Goal: Task Accomplishment & Management: Complete application form

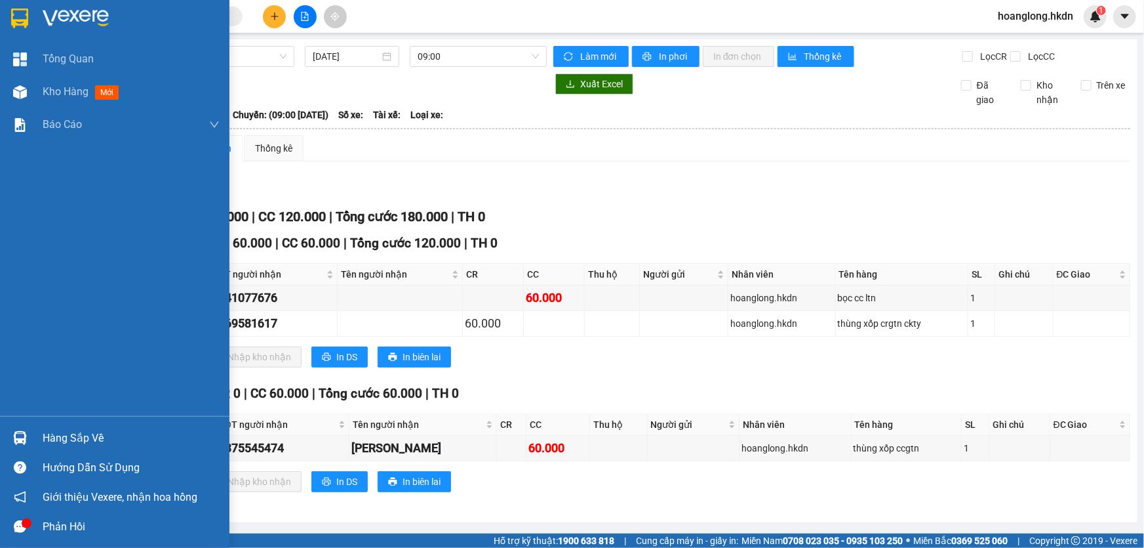
click at [38, 22] on div at bounding box center [115, 21] width 230 height 43
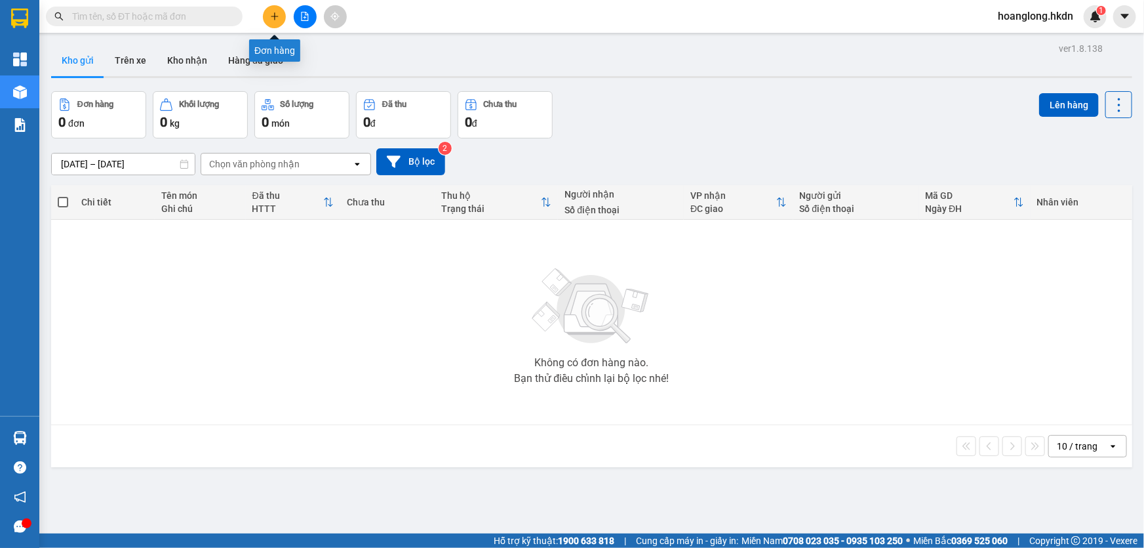
click at [278, 16] on icon "plus" at bounding box center [274, 16] width 9 height 9
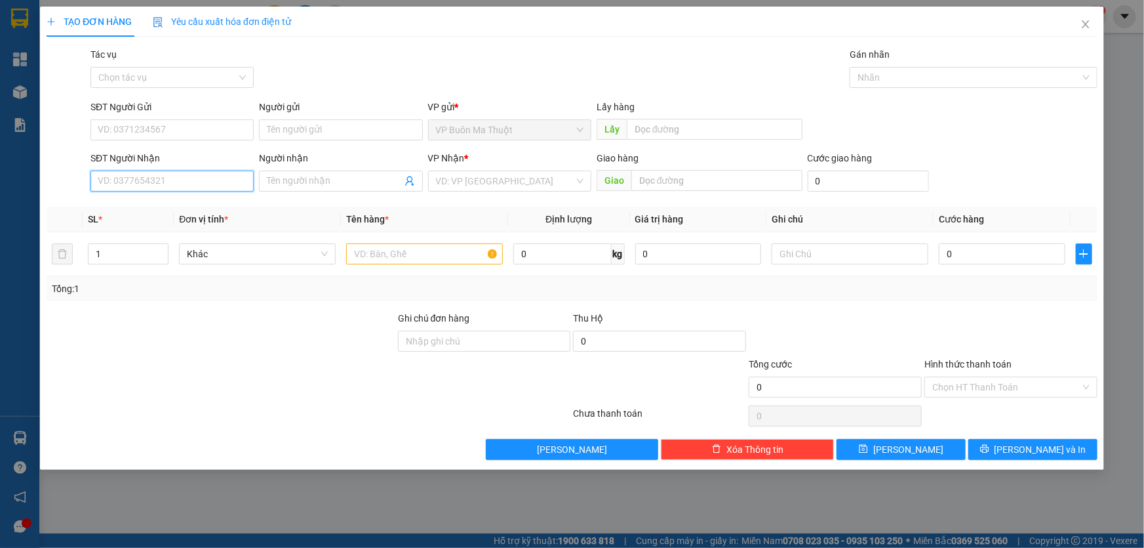
drag, startPoint x: 187, startPoint y: 178, endPoint x: 403, endPoint y: 433, distance: 334.5
click at [187, 178] on input "SĐT Người Nhận" at bounding box center [171, 180] width 163 height 21
click at [433, 188] on div "VD: VP [GEOGRAPHIC_DATA]" at bounding box center [509, 180] width 163 height 21
type input "0984127813"
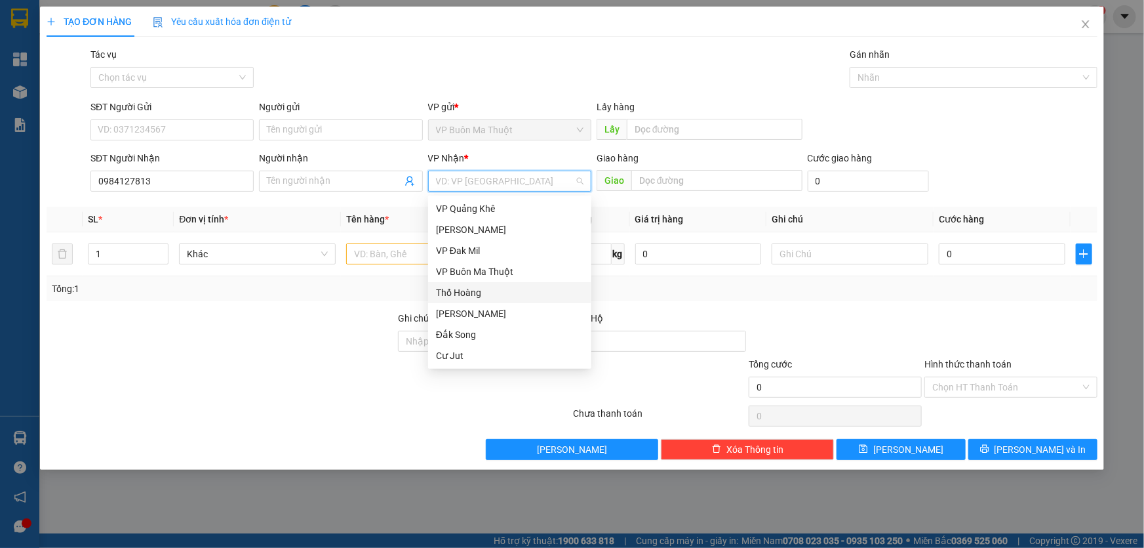
click at [472, 294] on div "Thổ Hoàng" at bounding box center [510, 292] width 148 height 14
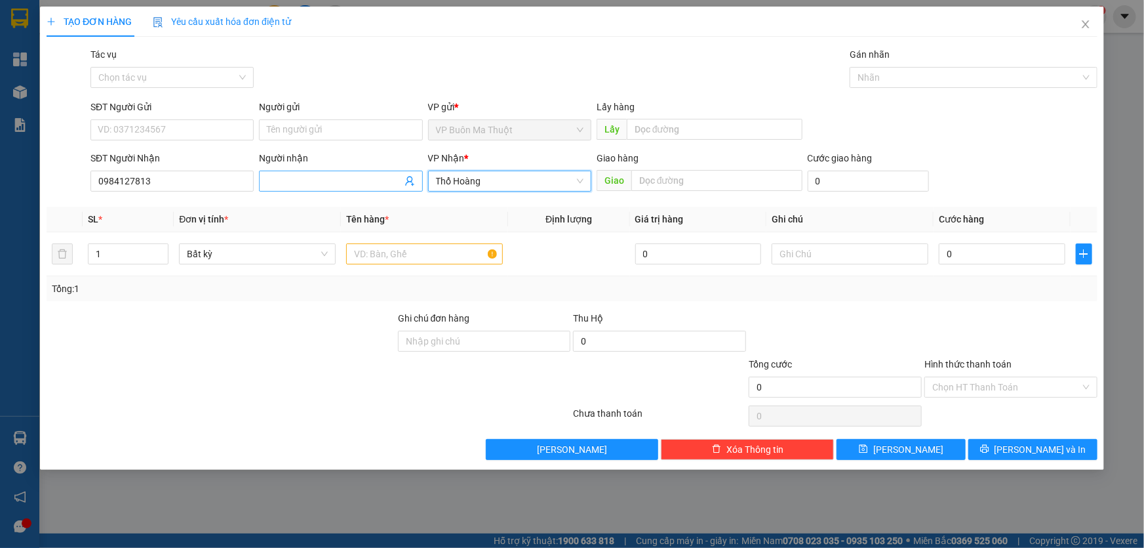
click at [361, 178] on input "Người nhận" at bounding box center [334, 181] width 134 height 14
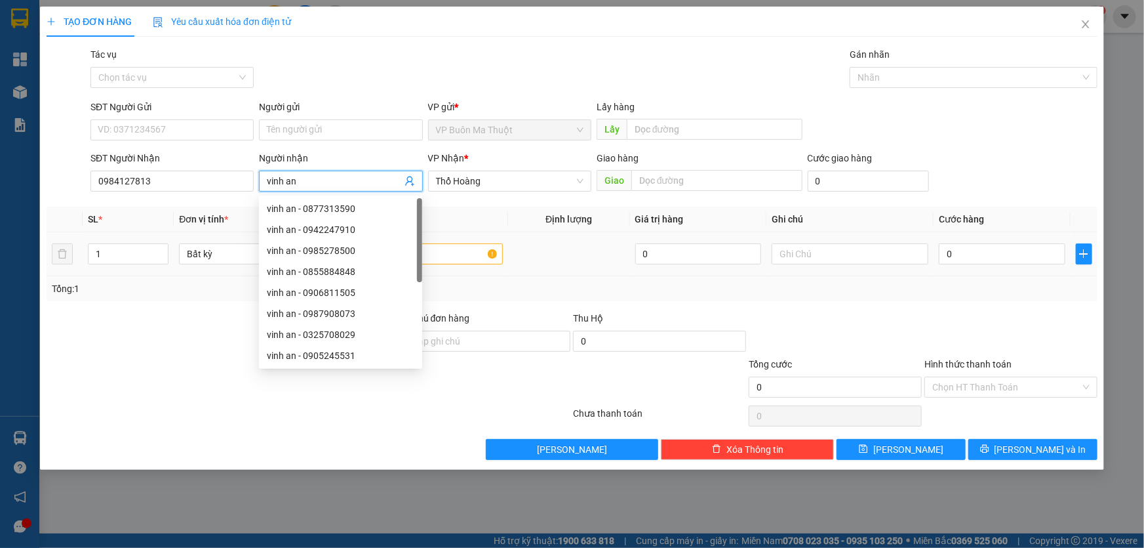
type input "vinh an"
click at [460, 247] on input "text" at bounding box center [424, 253] width 157 height 21
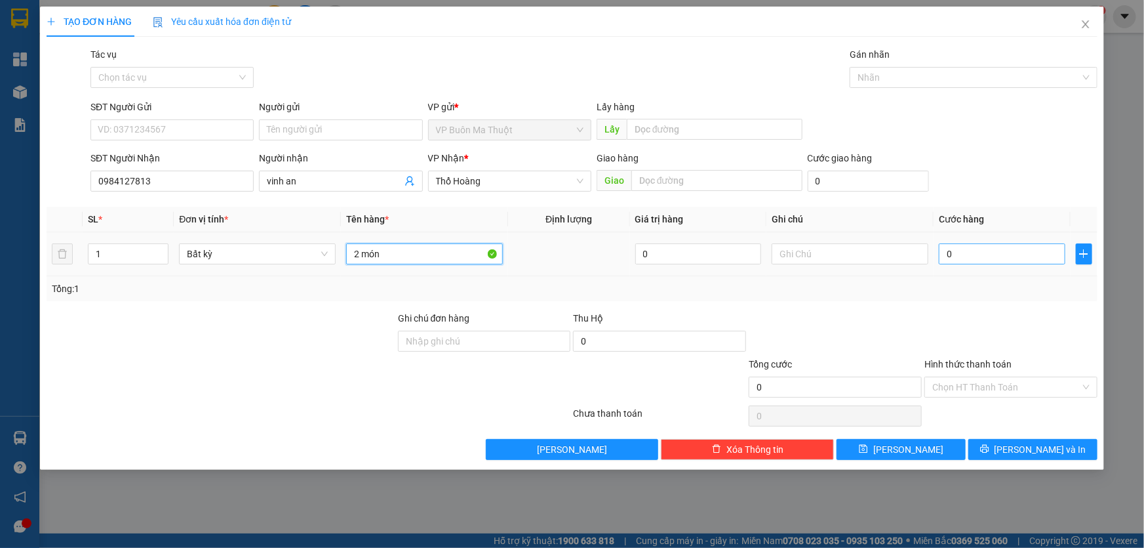
type input "2 món"
click at [970, 264] on input "0" at bounding box center [1002, 253] width 127 height 21
type input "8"
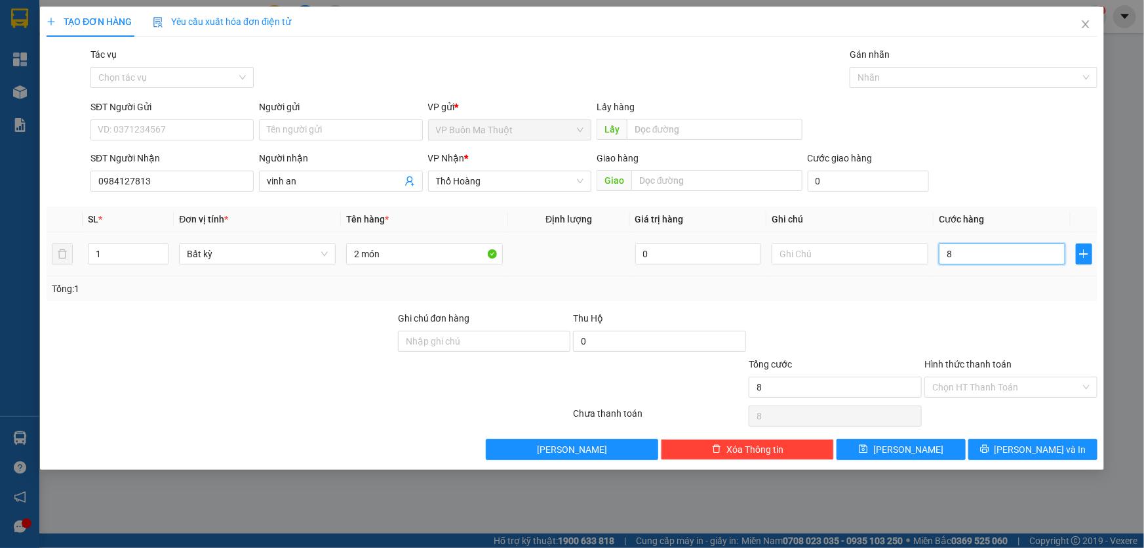
type input "80"
type input "800"
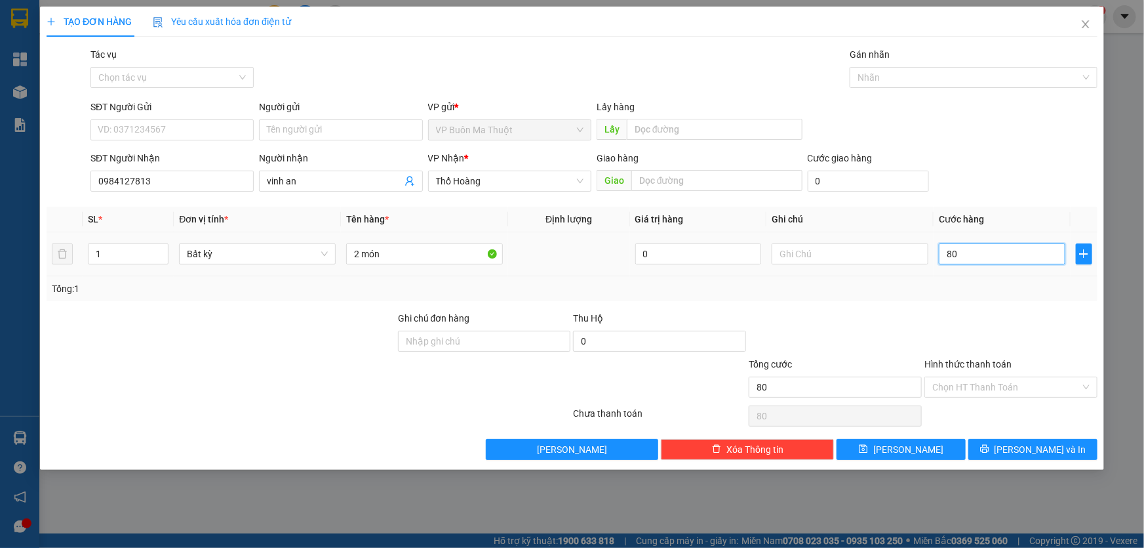
type input "800"
type input "8.000"
type input "80.000"
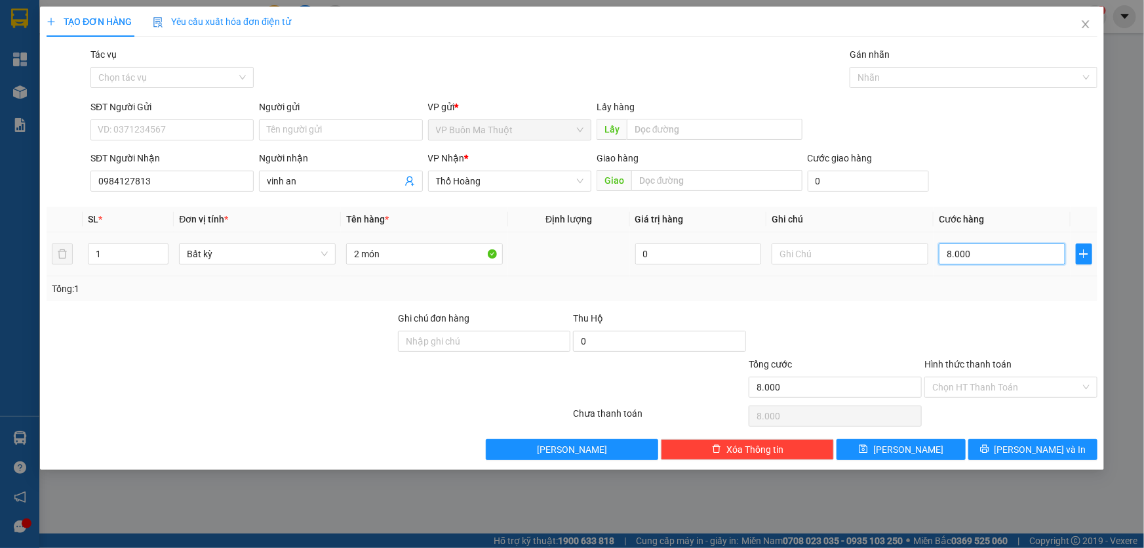
type input "80.000"
click at [399, 256] on input "2 món" at bounding box center [424, 253] width 157 height 21
type input "2 món ckcty"
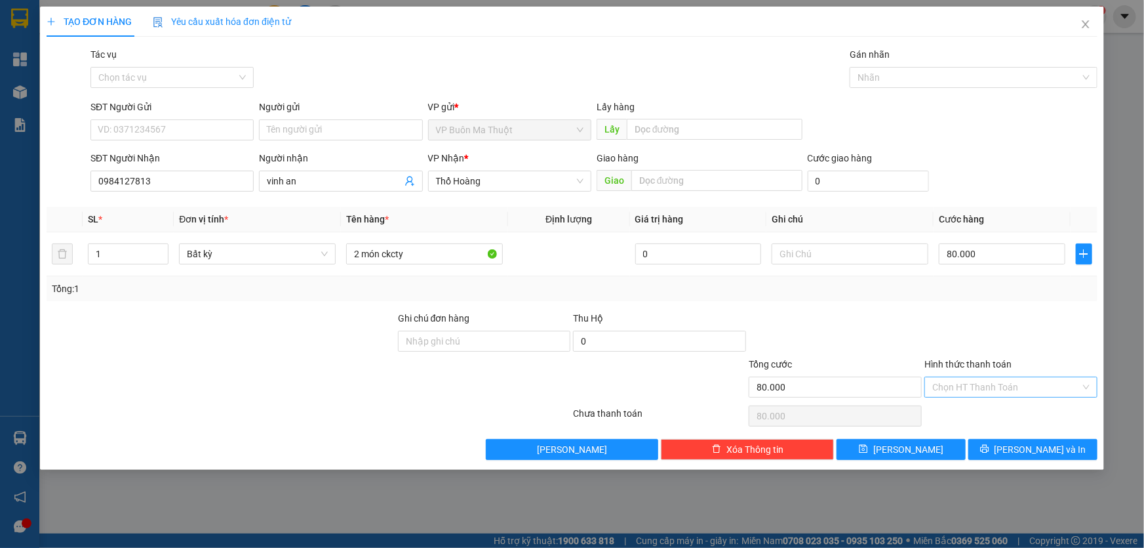
click at [955, 380] on input "Hình thức thanh toán" at bounding box center [1006, 387] width 148 height 20
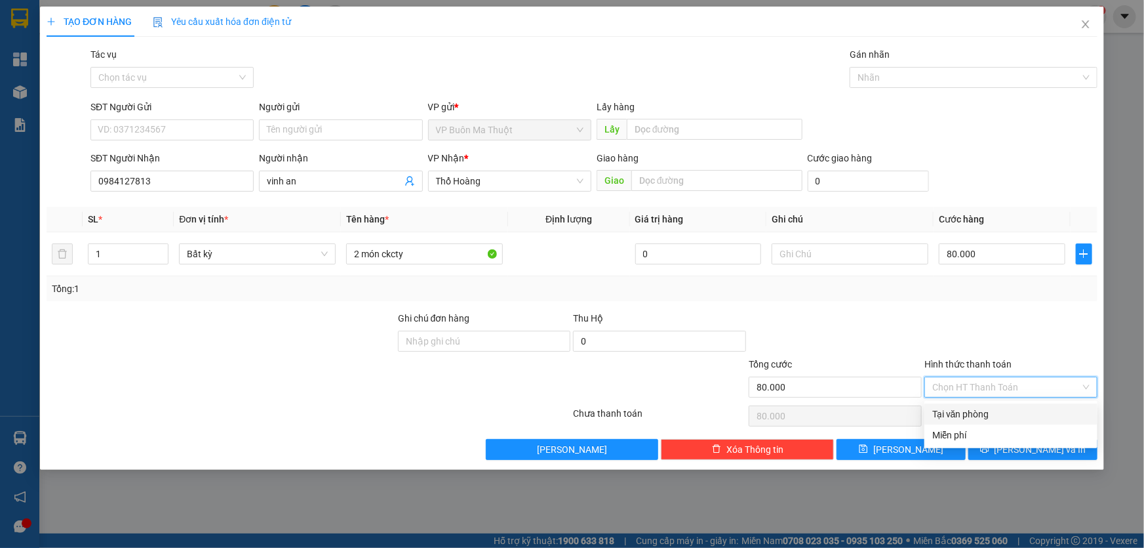
click at [964, 414] on div "Tại văn phòng" at bounding box center [1010, 414] width 157 height 14
type input "0"
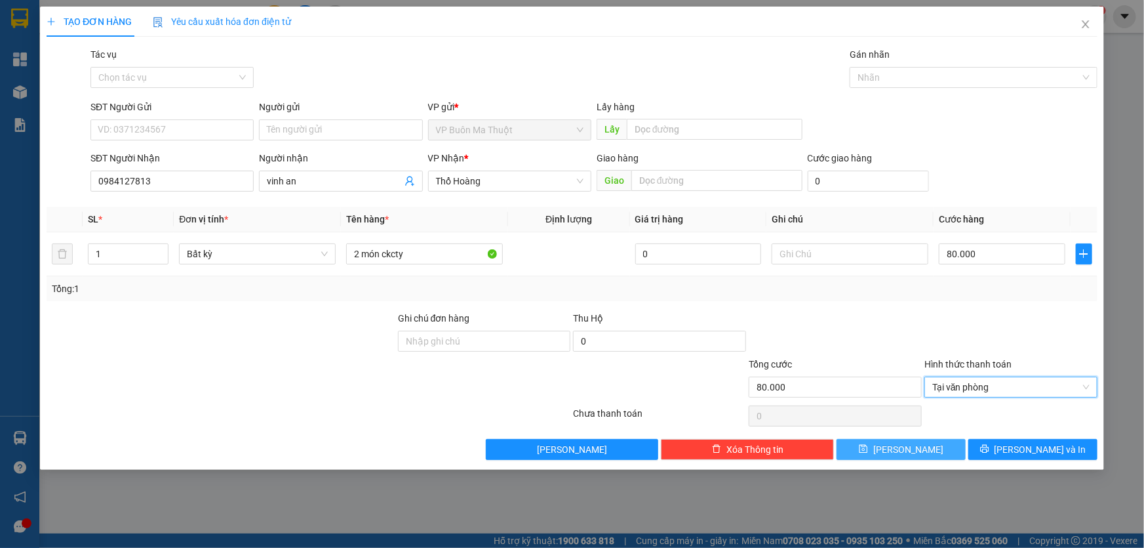
click at [927, 454] on button "[PERSON_NAME]" at bounding box center [901, 449] width 129 height 21
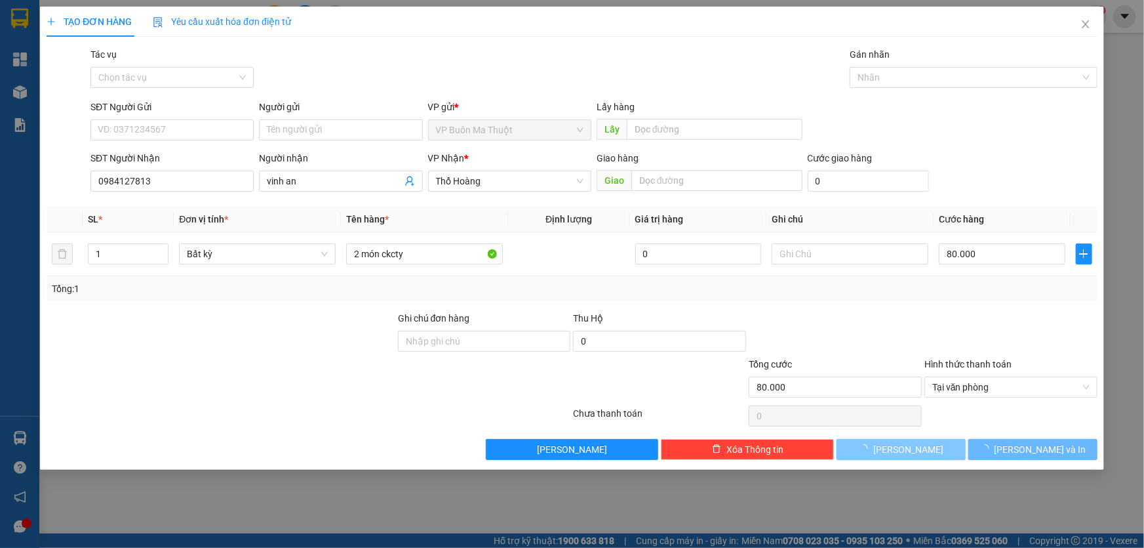
type input "0"
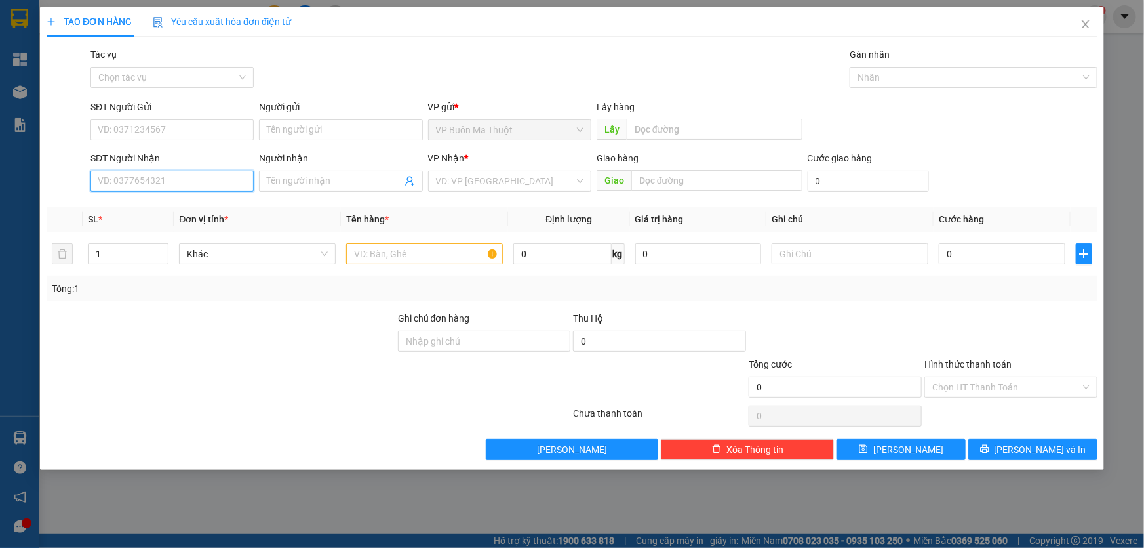
click at [170, 180] on input "SĐT Người Nhận" at bounding box center [171, 180] width 163 height 21
type input "0935324232"
click at [471, 189] on input "search" at bounding box center [505, 181] width 138 height 20
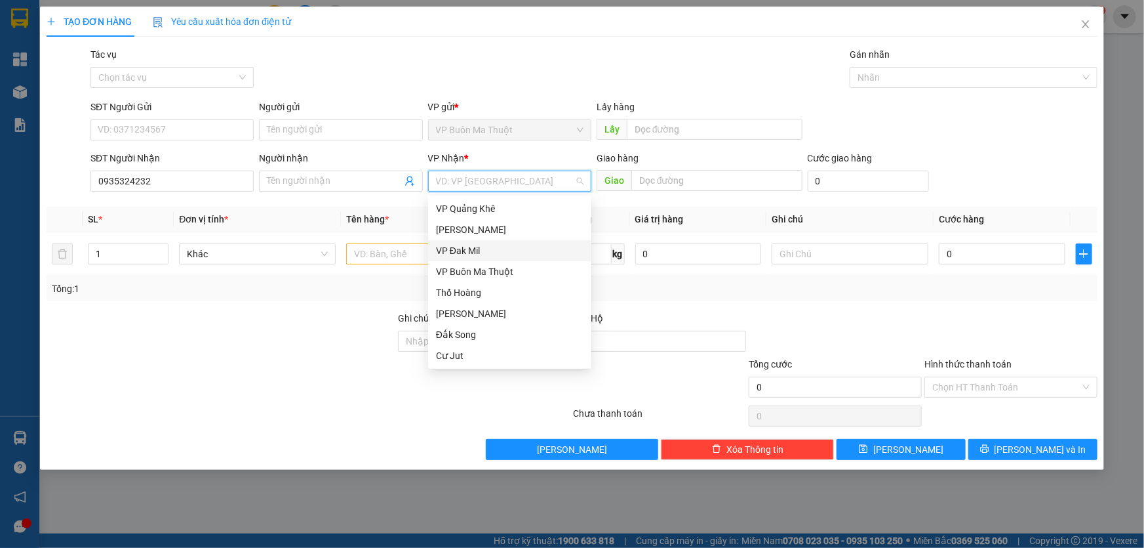
click at [489, 248] on div "VP Đak Mil" at bounding box center [510, 250] width 148 height 14
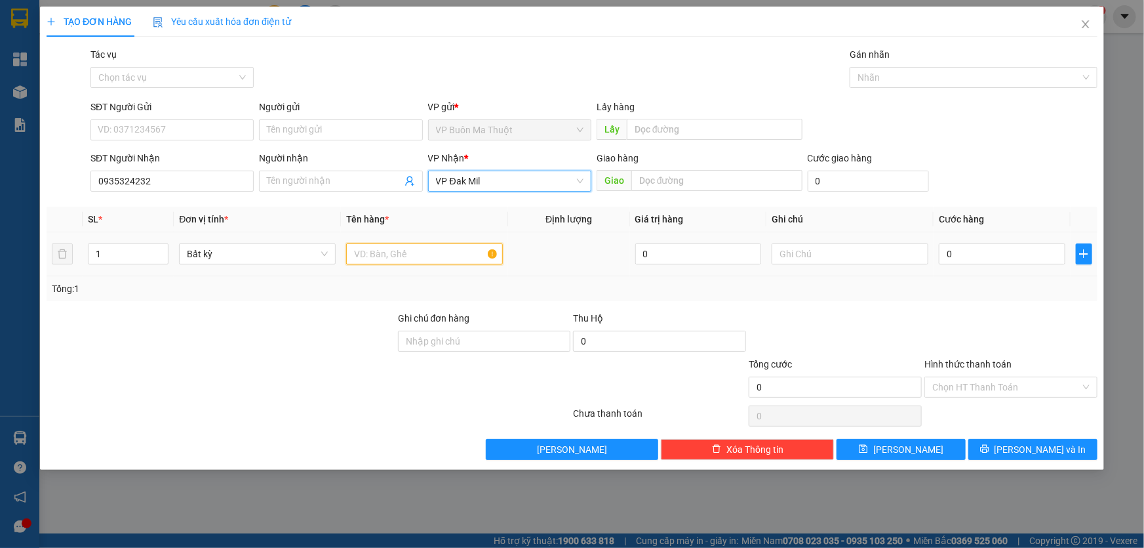
click at [413, 250] on input "text" at bounding box center [424, 253] width 157 height 21
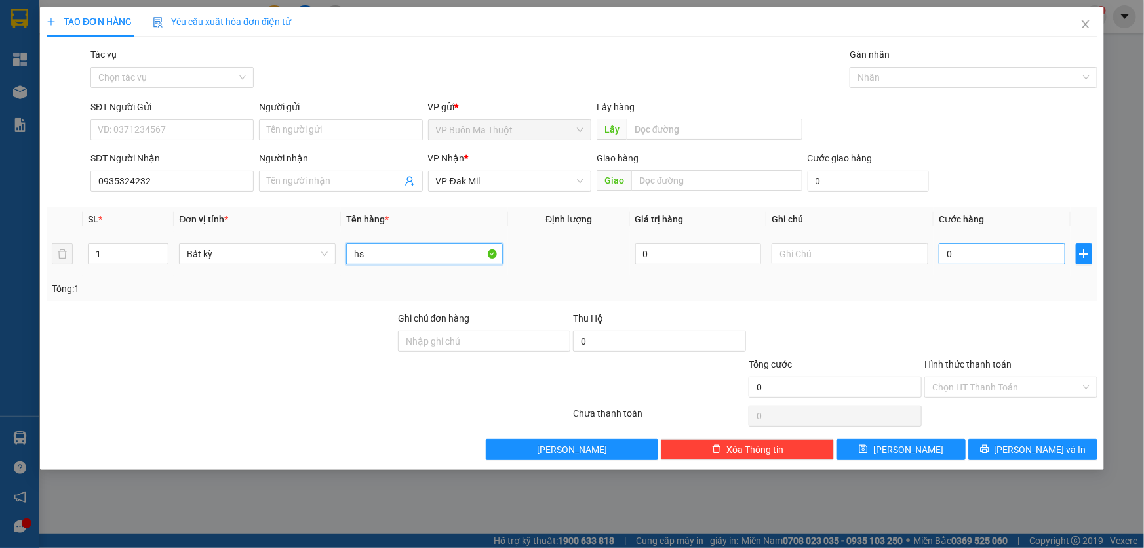
type input "hs"
click at [1037, 256] on input "0" at bounding box center [1002, 253] width 127 height 21
type input "3"
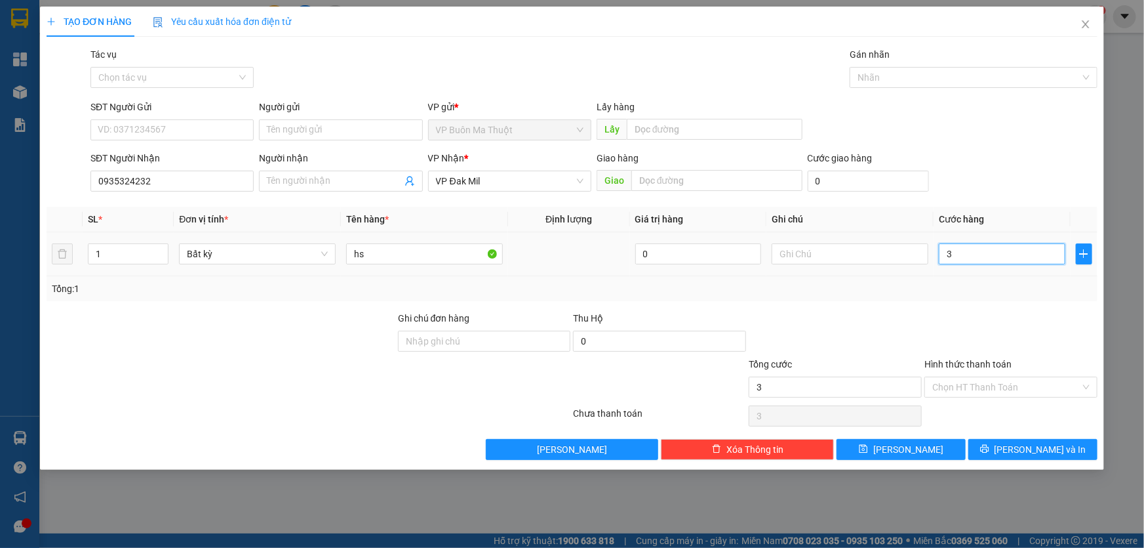
type input "30"
type input "300"
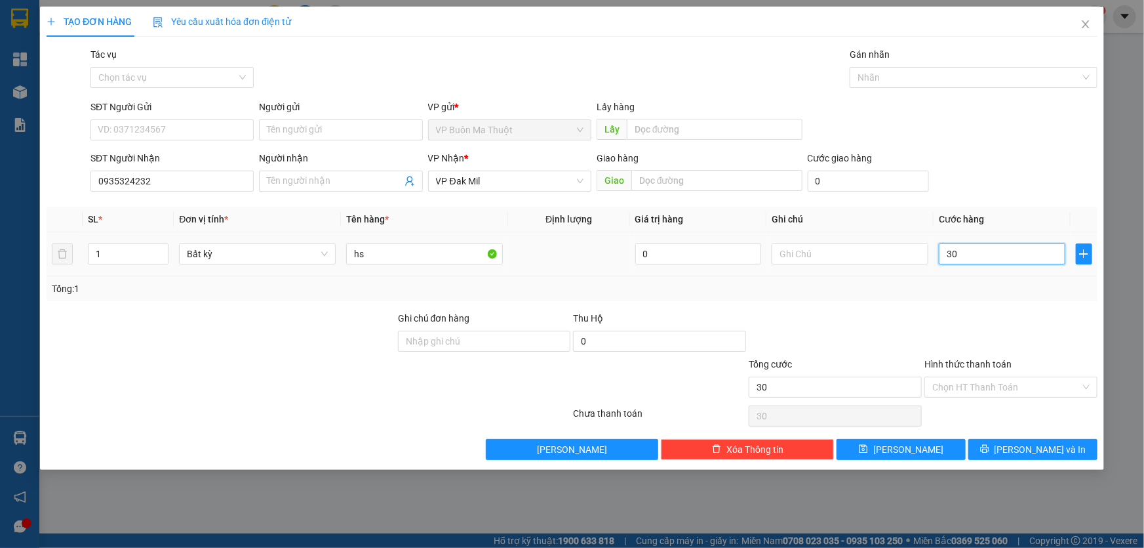
type input "300"
type input "3.000"
type input "30.000"
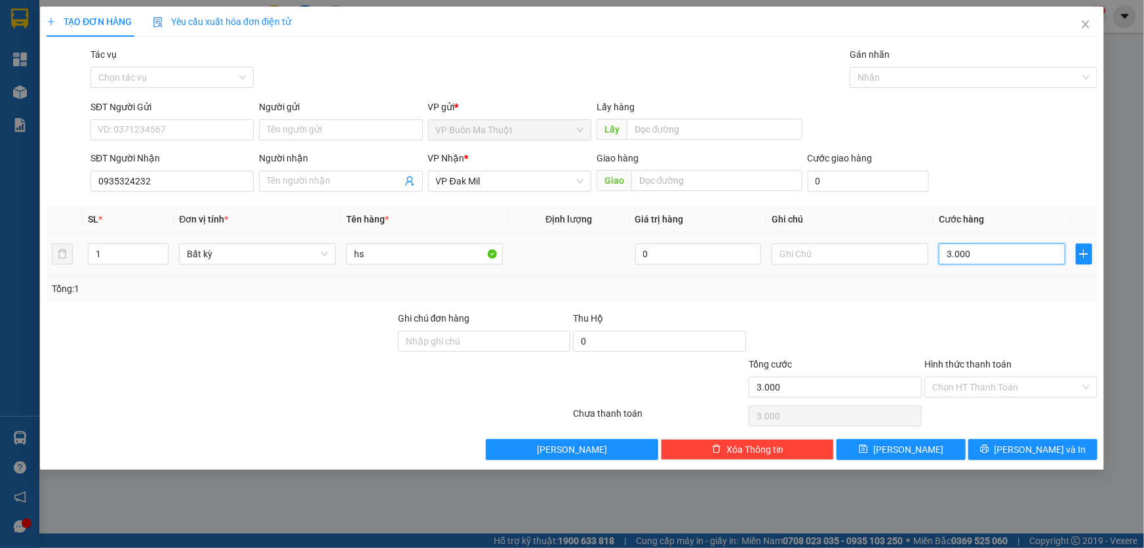
type input "30.000"
drag, startPoint x: 1008, startPoint y: 381, endPoint x: 982, endPoint y: 391, distance: 27.6
click at [1007, 381] on input "Hình thức thanh toán" at bounding box center [1006, 387] width 148 height 20
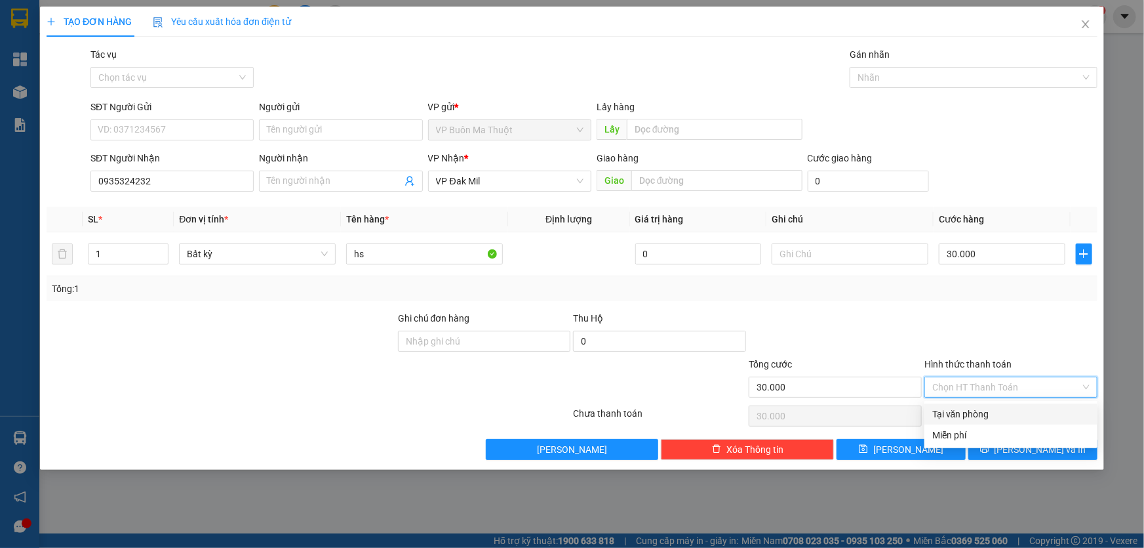
drag, startPoint x: 961, startPoint y: 411, endPoint x: 959, endPoint y: 418, distance: 6.8
click at [961, 412] on div "Tại văn phòng" at bounding box center [1010, 414] width 157 height 14
type input "0"
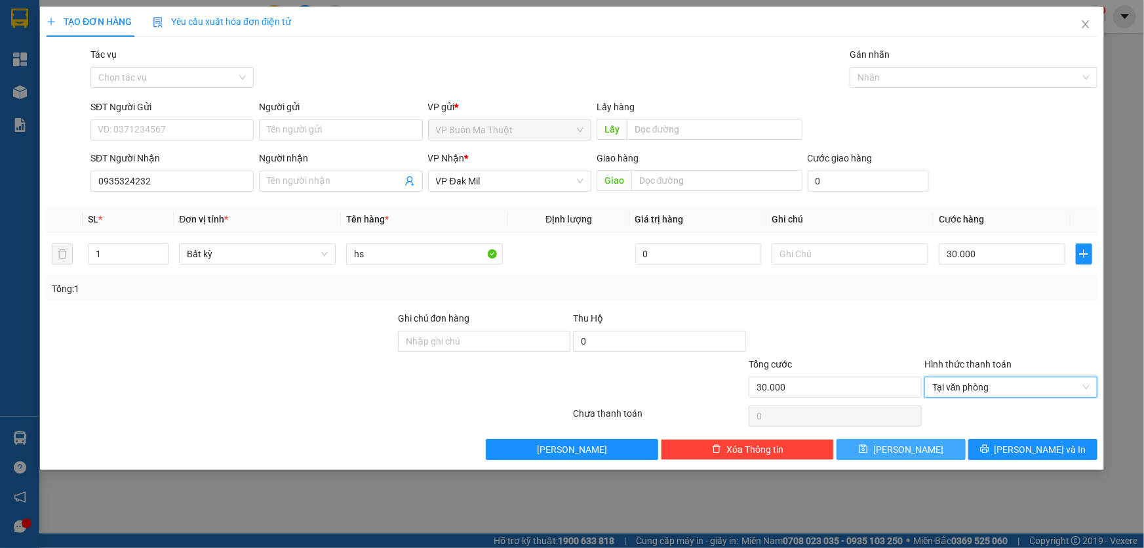
click at [936, 441] on button "[PERSON_NAME]" at bounding box center [901, 449] width 129 height 21
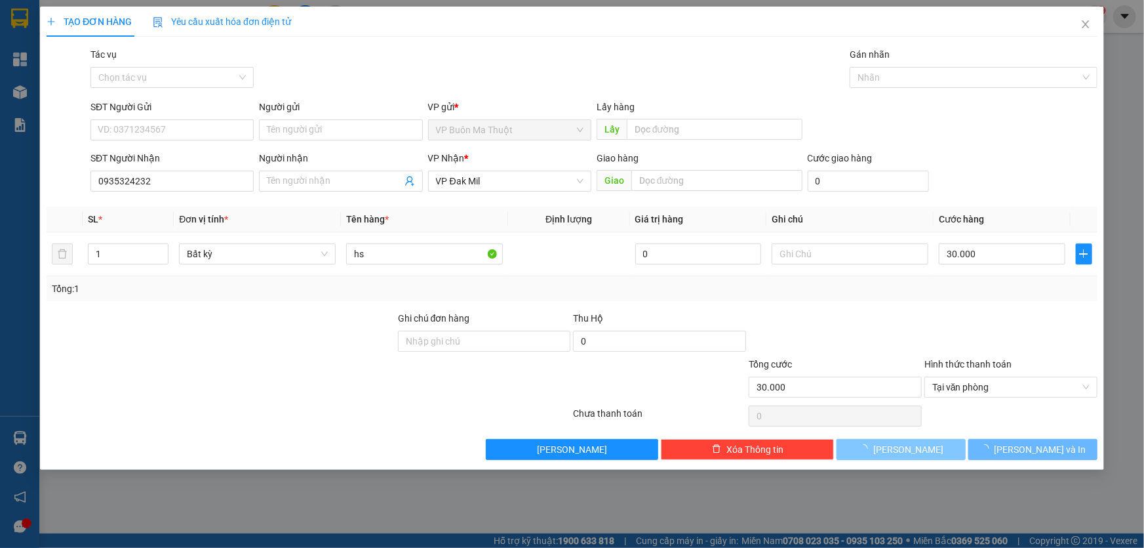
type input "0"
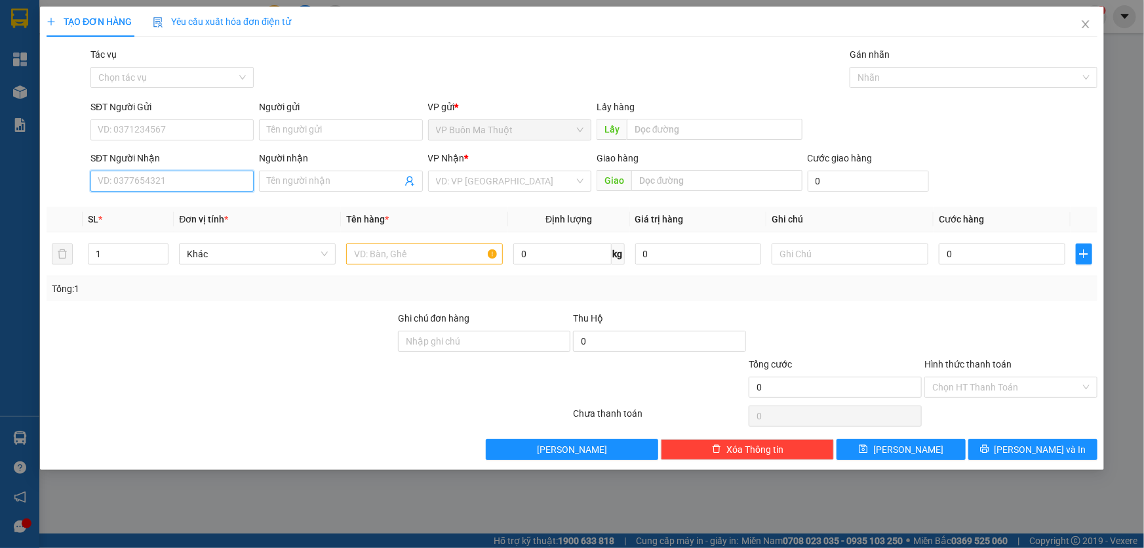
click at [119, 183] on input "SĐT Người Nhận" at bounding box center [171, 180] width 163 height 21
type input "0343958706"
click at [479, 185] on input "search" at bounding box center [505, 181] width 138 height 20
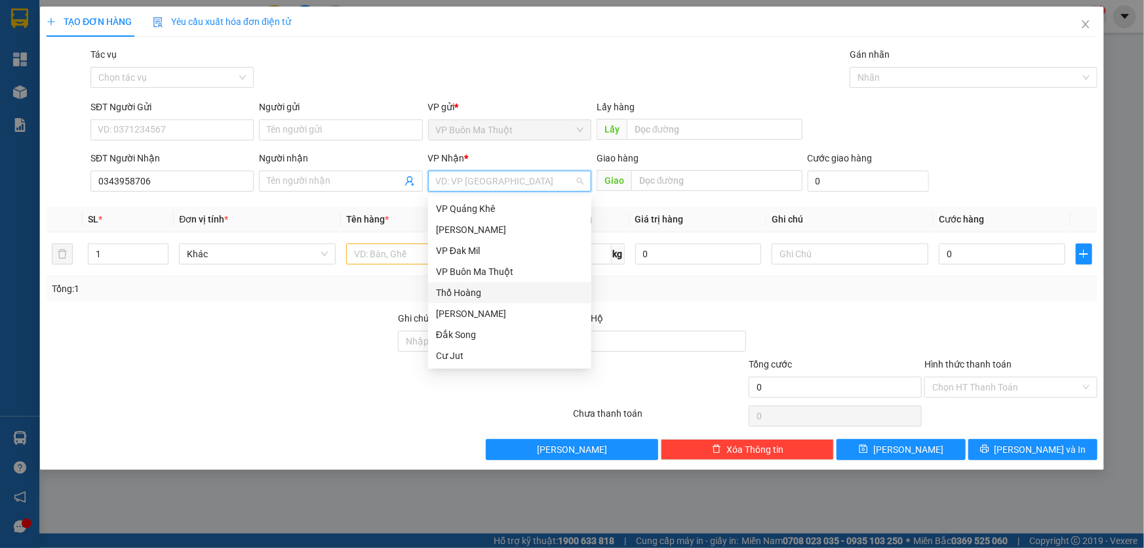
click at [463, 295] on div "Thổ Hoàng" at bounding box center [510, 292] width 148 height 14
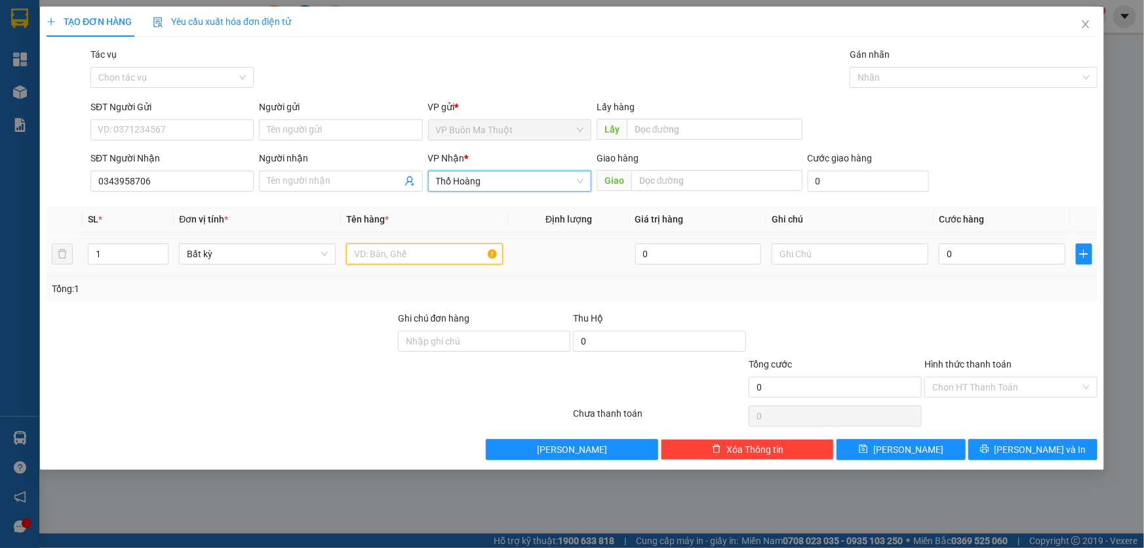
drag, startPoint x: 401, startPoint y: 260, endPoint x: 388, endPoint y: 252, distance: 15.6
click at [399, 260] on input "text" at bounding box center [424, 253] width 157 height 21
type input "hộp"
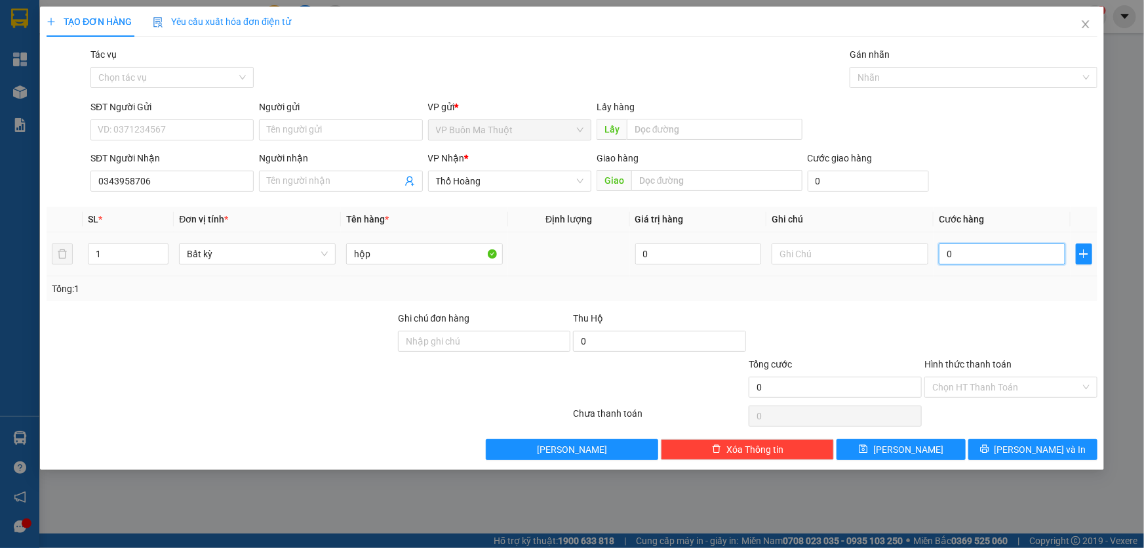
click at [1027, 254] on input "0" at bounding box center [1002, 253] width 127 height 21
type input "3"
type input "30"
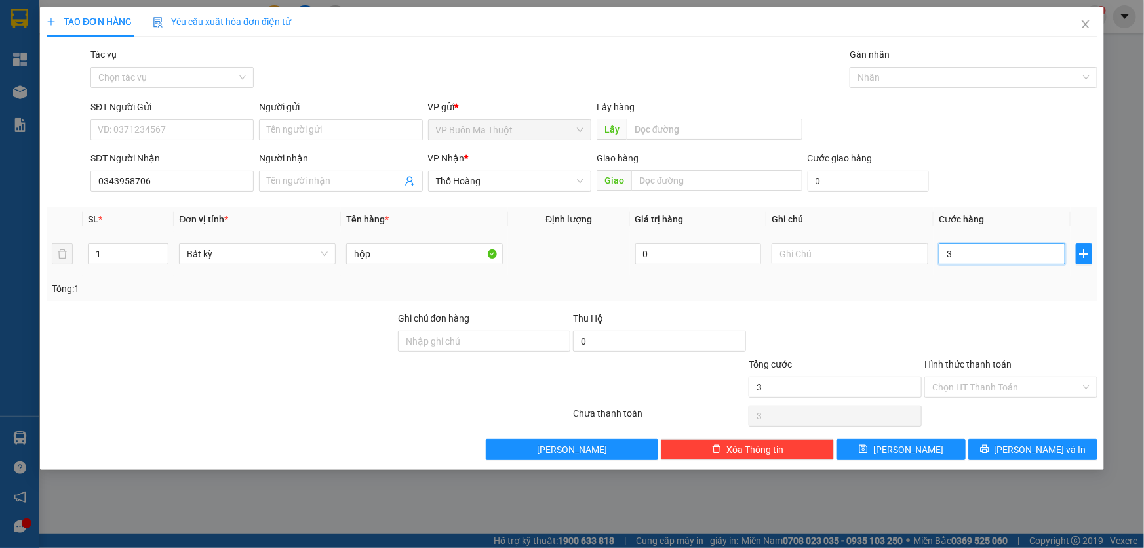
type input "30"
type input "300"
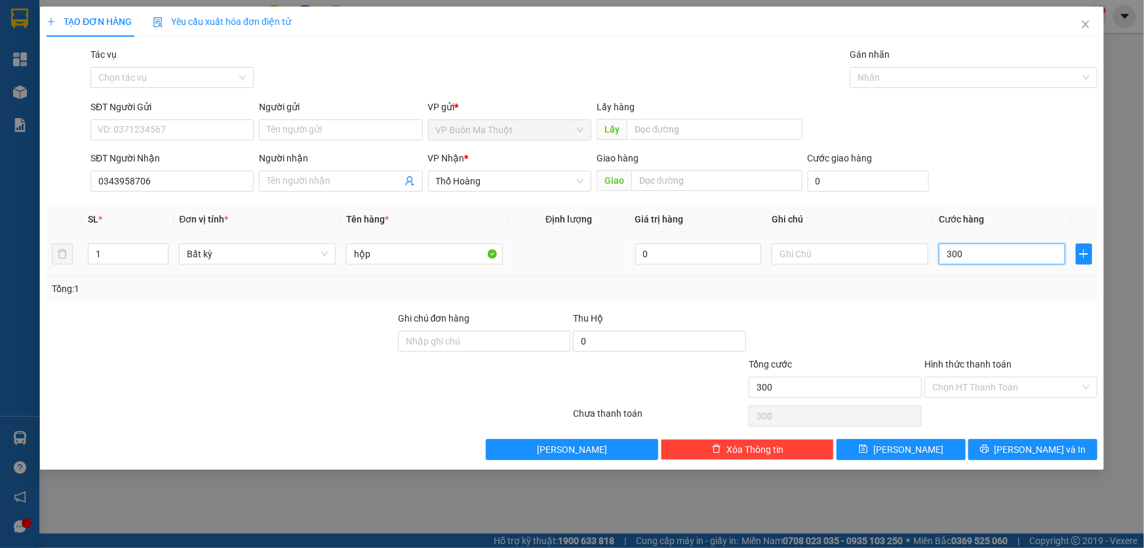
type input "3.000"
type input "30.000"
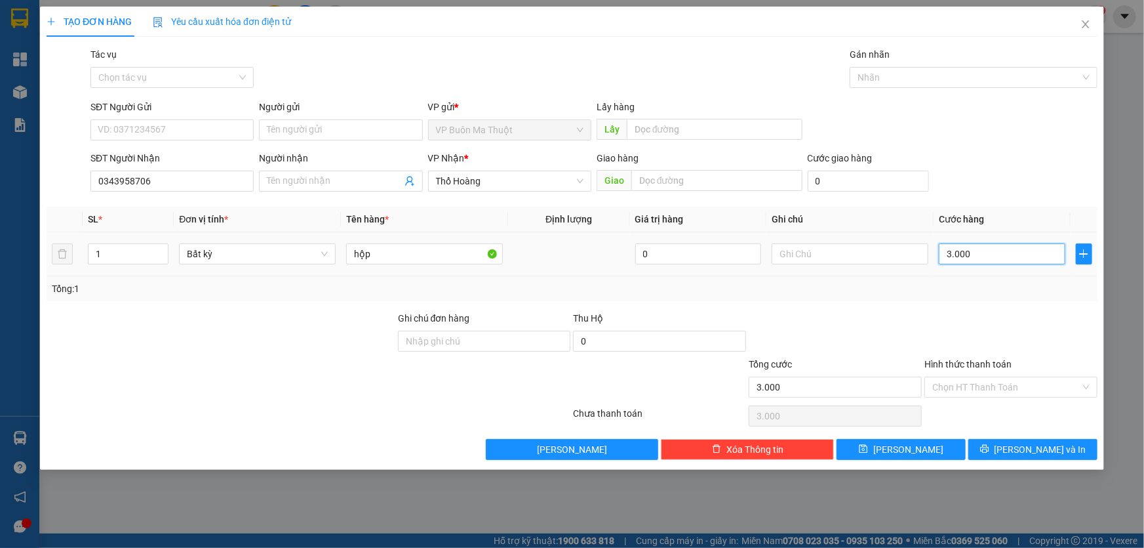
type input "30.000"
click at [970, 380] on input "Hình thức thanh toán" at bounding box center [1006, 387] width 148 height 20
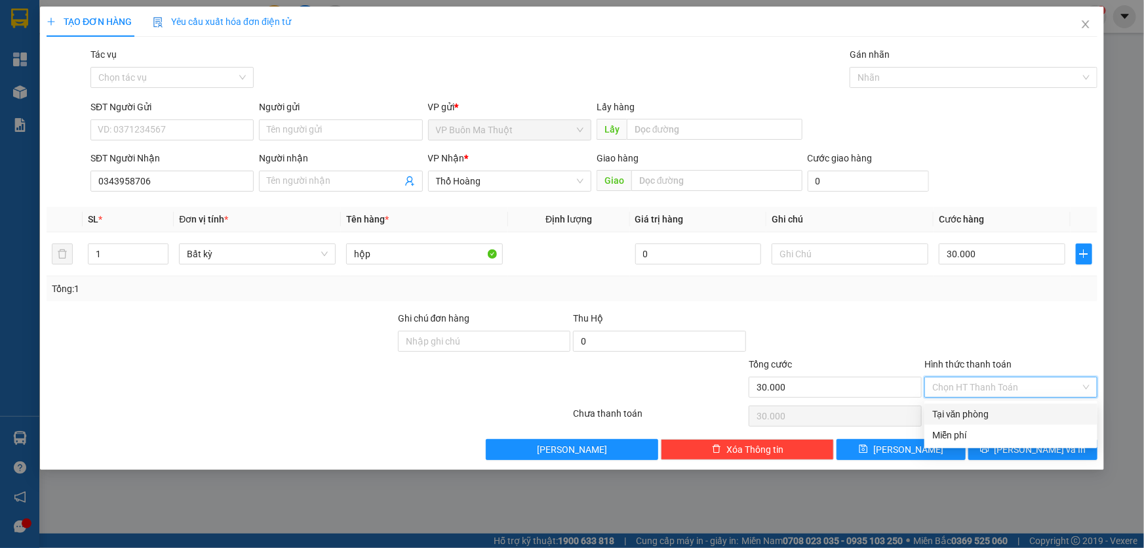
click at [974, 415] on div "Tại văn phòng" at bounding box center [1010, 414] width 157 height 14
type input "0"
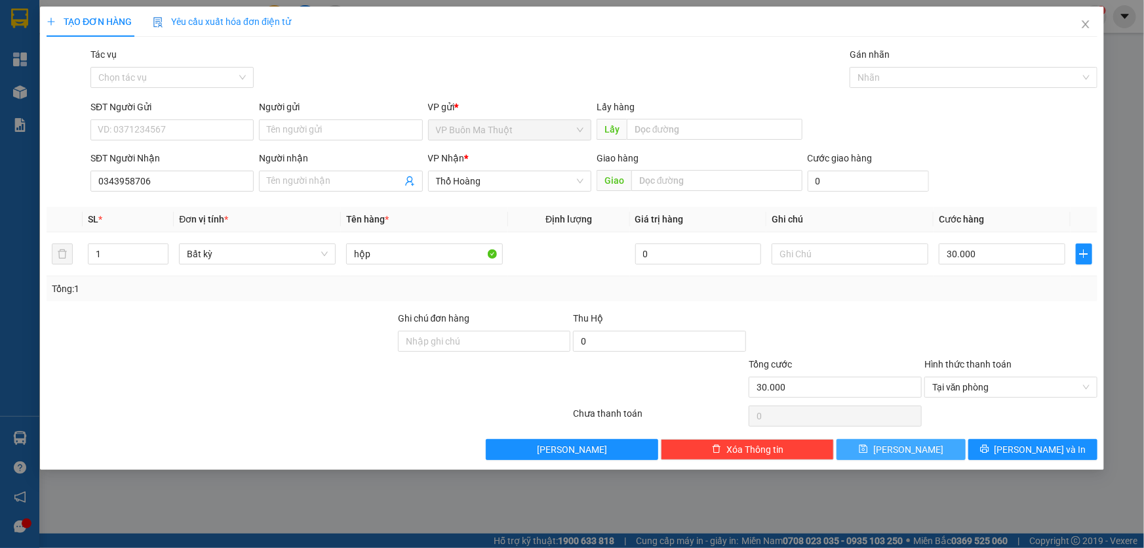
click at [918, 446] on button "[PERSON_NAME]" at bounding box center [901, 449] width 129 height 21
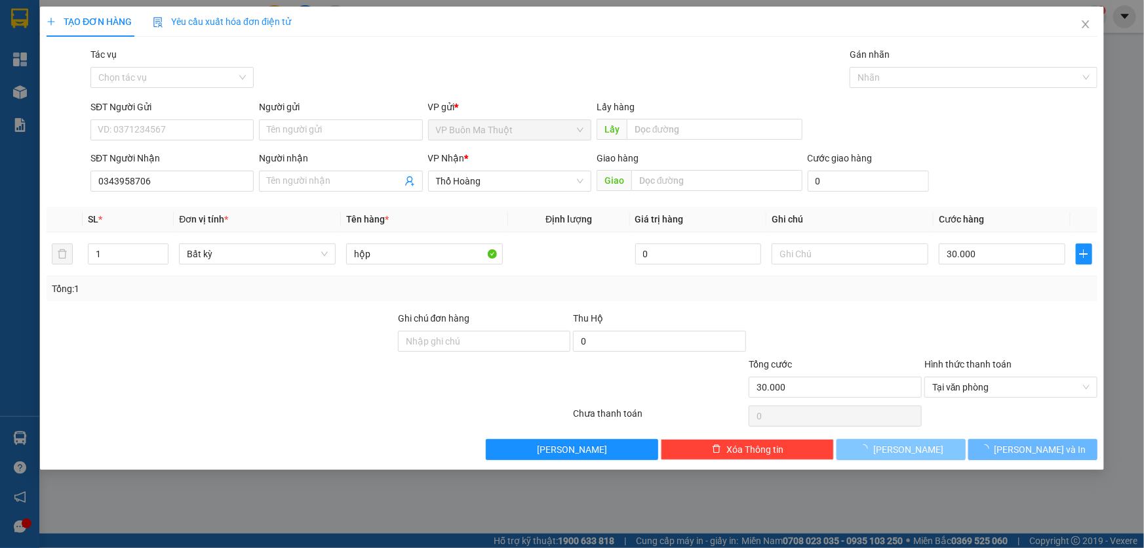
type input "0"
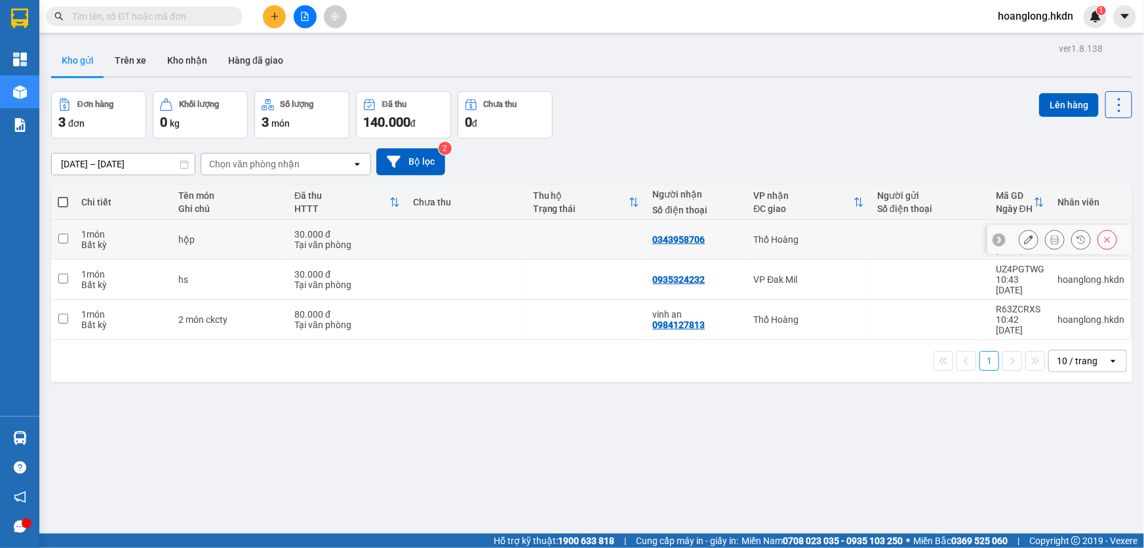
click at [492, 238] on td at bounding box center [467, 240] width 120 height 40
checkbox input "true"
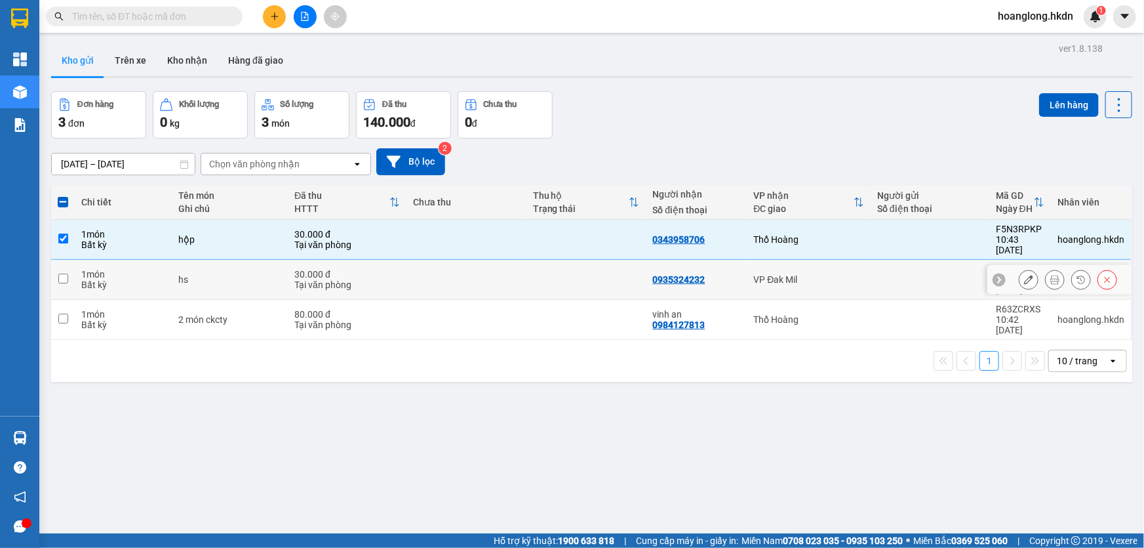
click at [494, 273] on td at bounding box center [467, 280] width 120 height 40
checkbox input "true"
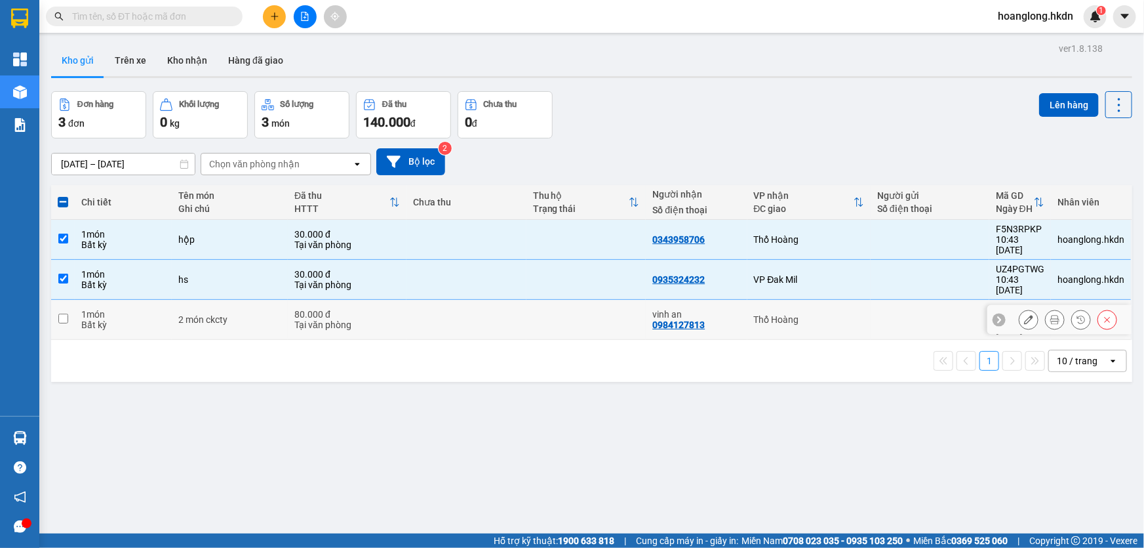
click at [499, 309] on td at bounding box center [467, 320] width 120 height 40
checkbox input "true"
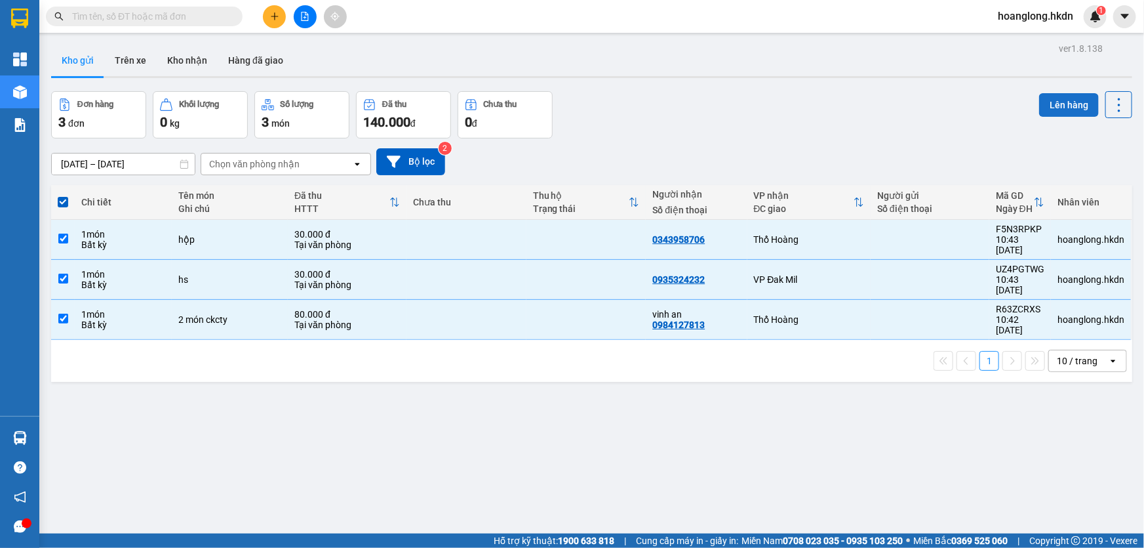
click at [1083, 103] on button "Lên hàng" at bounding box center [1069, 105] width 60 height 24
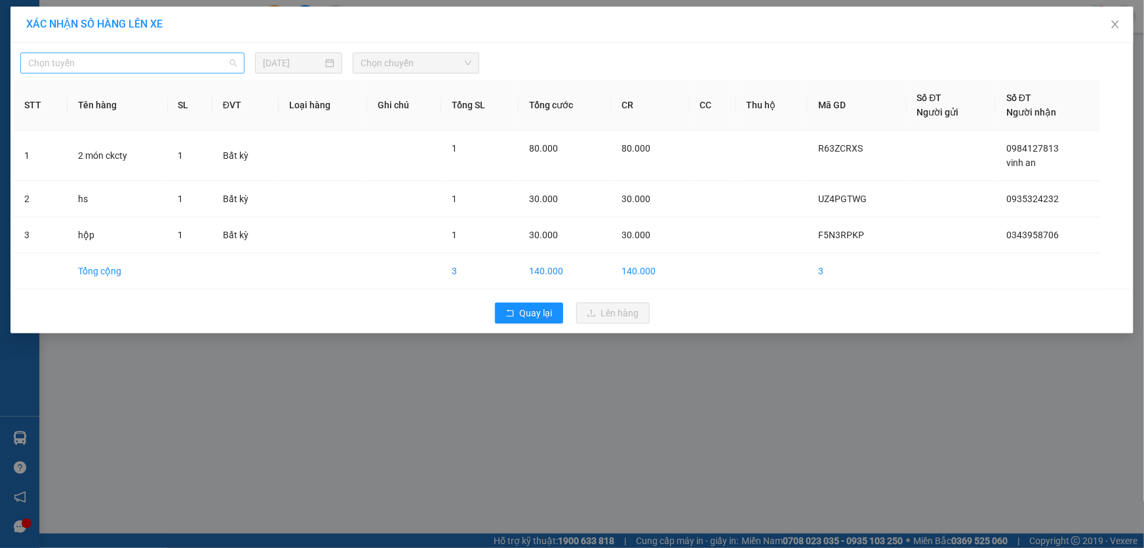
click at [210, 59] on span "Chọn tuyến" at bounding box center [132, 63] width 209 height 20
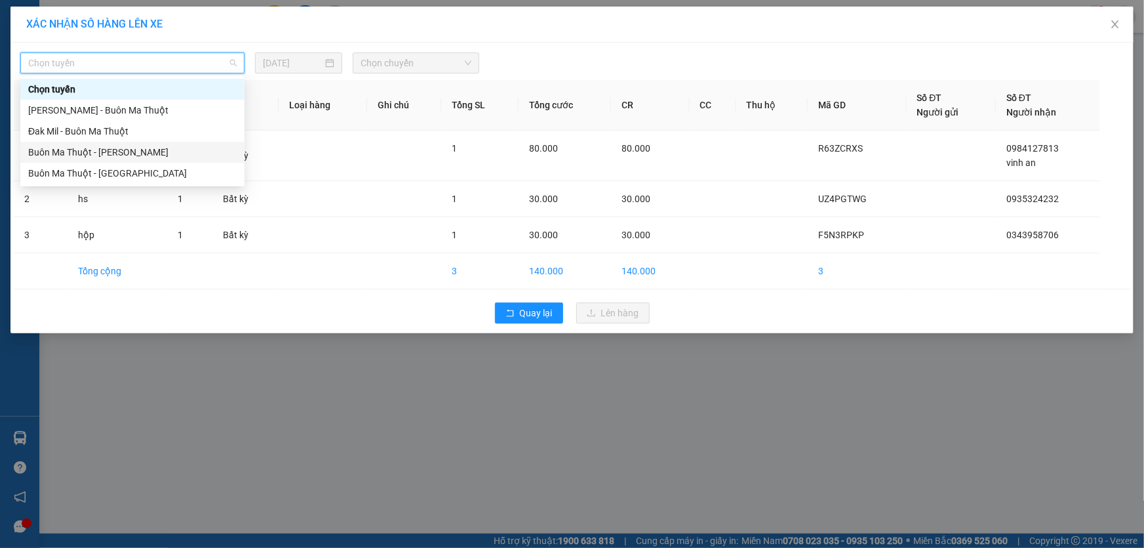
click at [161, 154] on div "Buôn Ma Thuột - [PERSON_NAME]" at bounding box center [132, 152] width 209 height 14
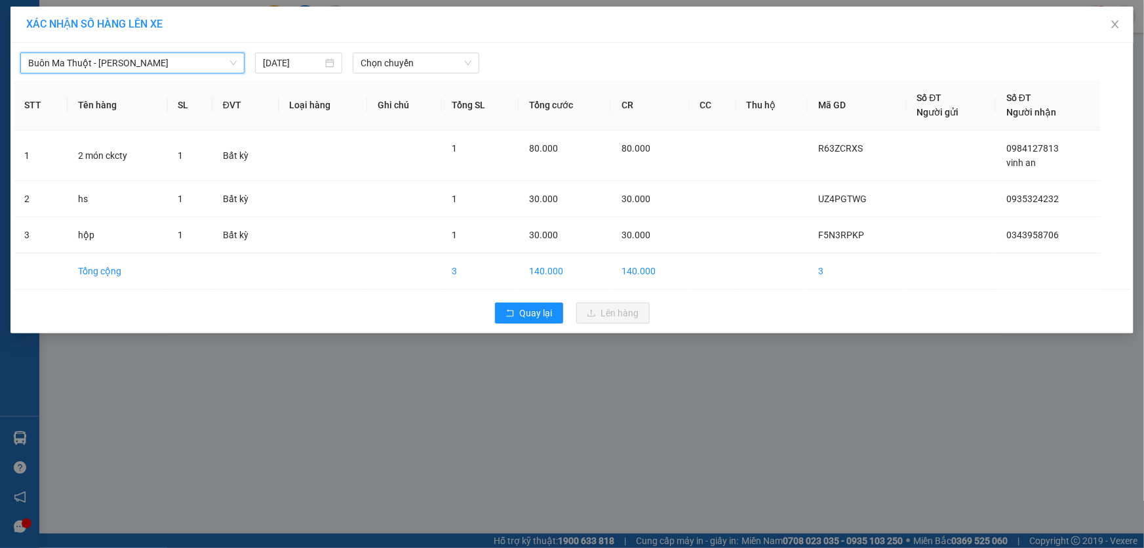
click at [405, 80] on th "Ghi chú" at bounding box center [404, 105] width 75 height 50
click at [403, 69] on span "Chọn chuyến" at bounding box center [416, 63] width 111 height 20
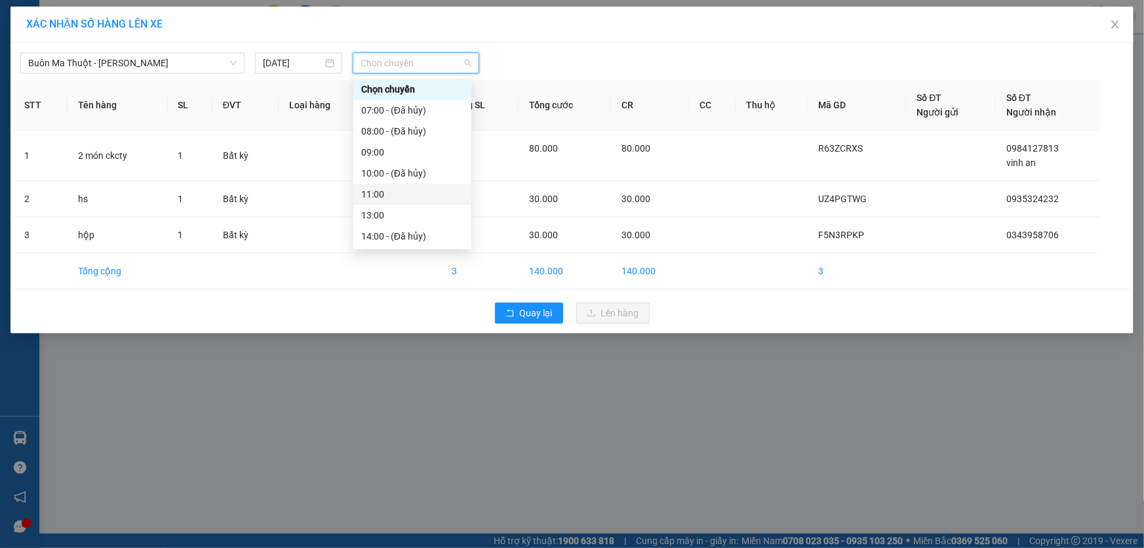
click at [383, 194] on div "11:00" at bounding box center [412, 194] width 102 height 14
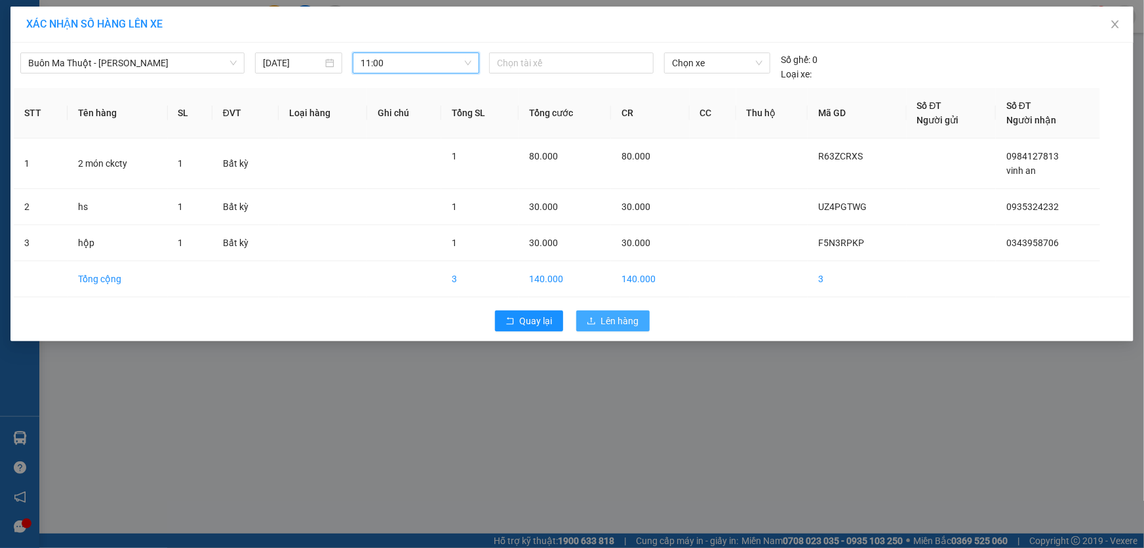
click at [610, 316] on span "Lên hàng" at bounding box center [620, 320] width 38 height 14
